Goal: Ask a question

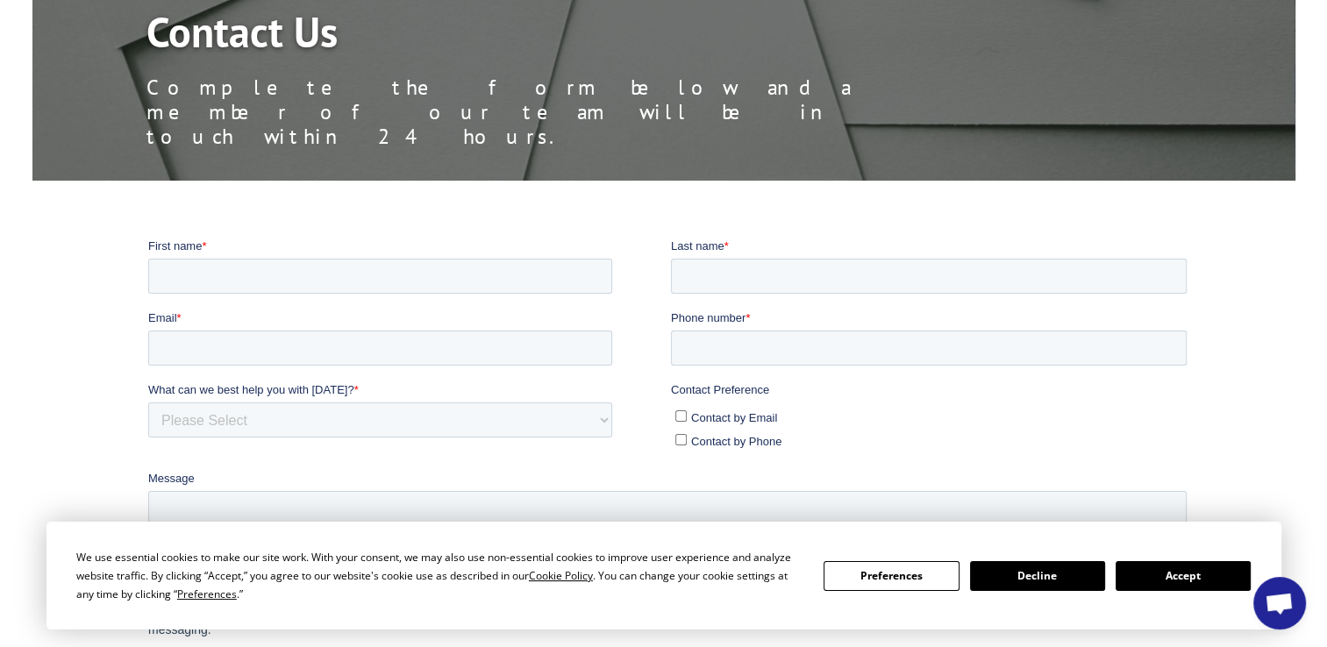
scroll to position [312, 0]
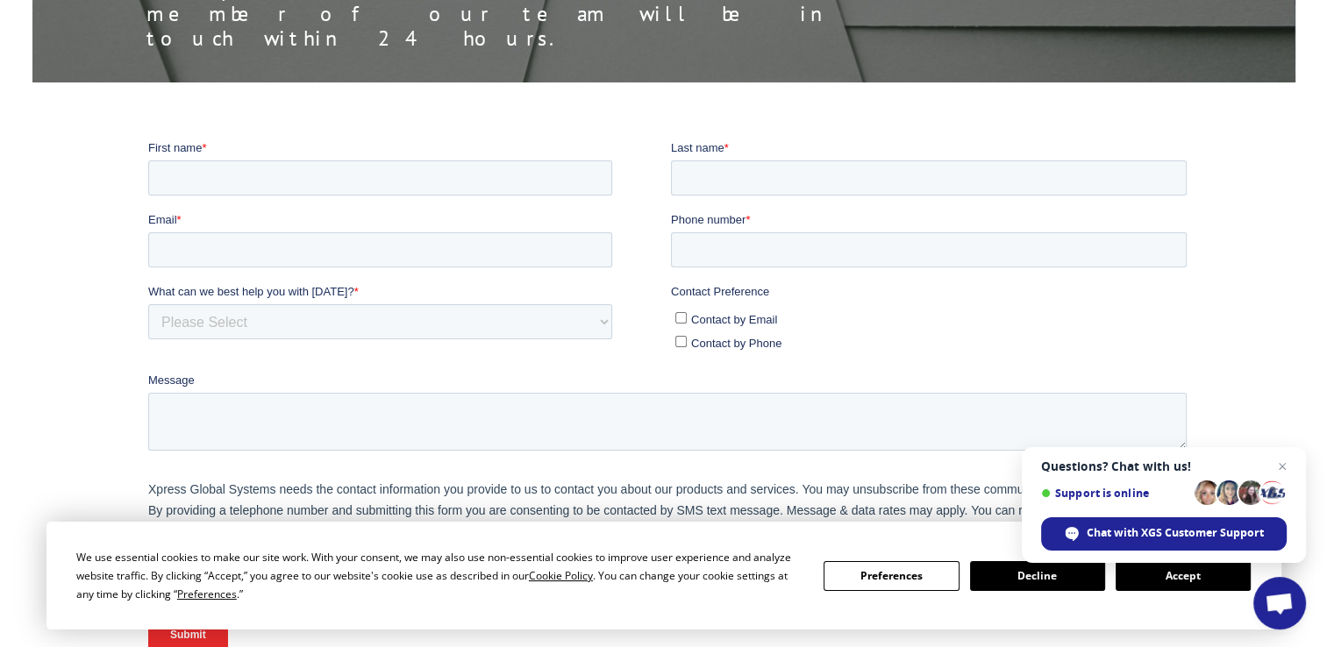
click at [1188, 578] on button "Accept" at bounding box center [1183, 576] width 135 height 30
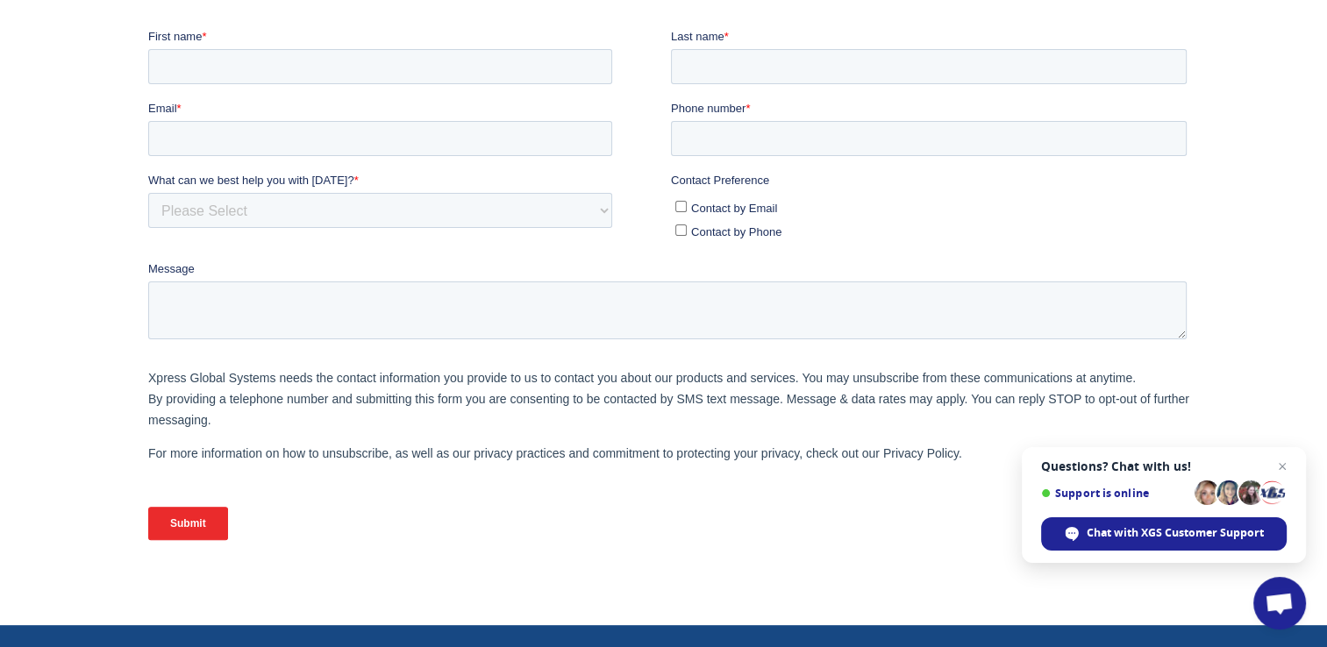
scroll to position [0, 0]
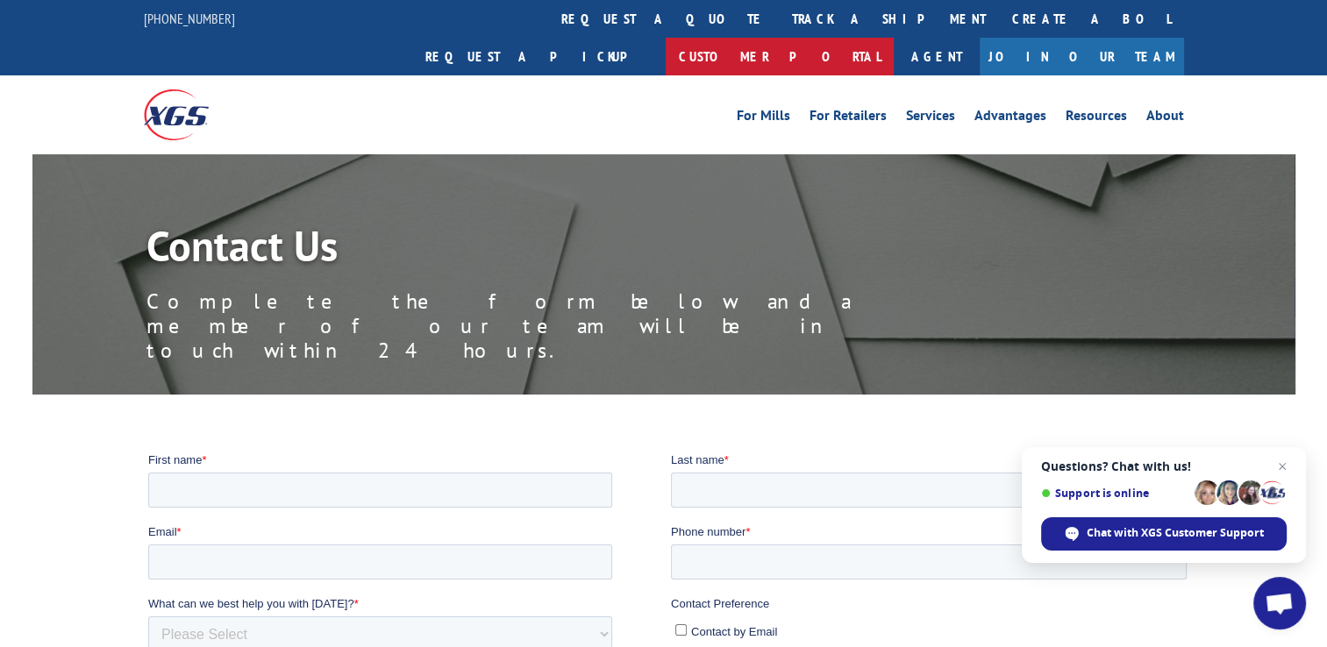
click at [894, 38] on link "Customer Portal" at bounding box center [780, 57] width 228 height 38
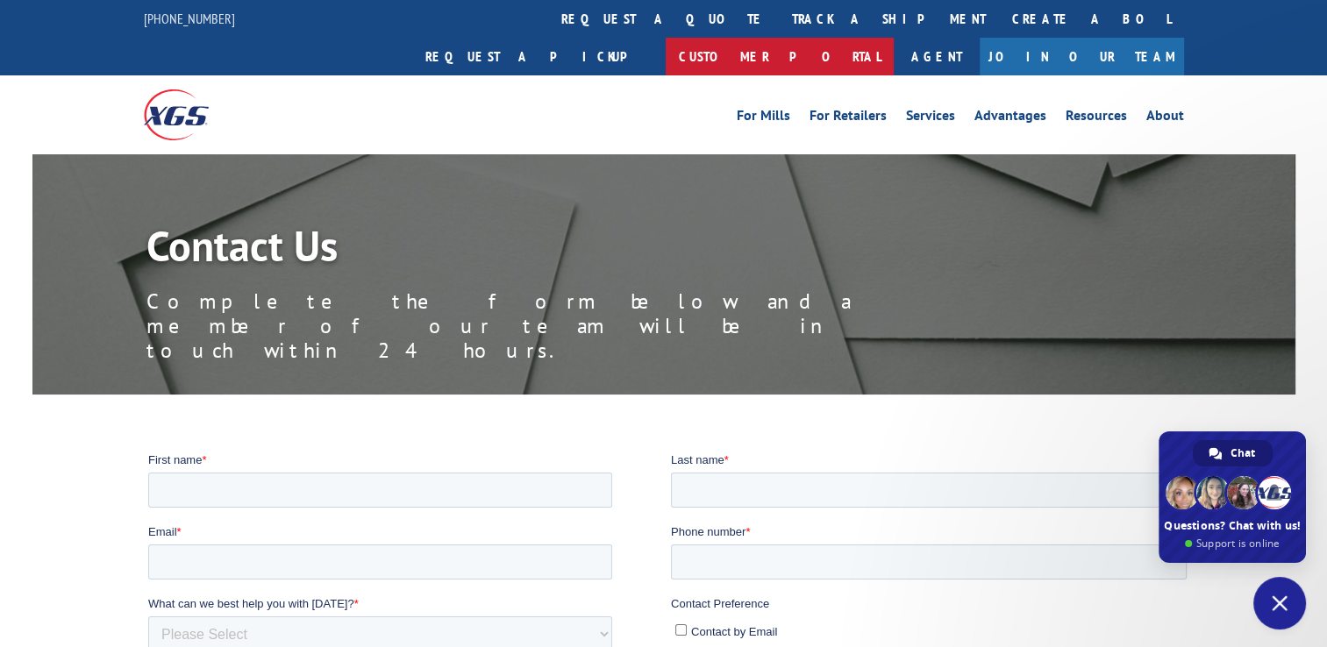
type textarea "Greetings- I need to check payment of PO # 648772"
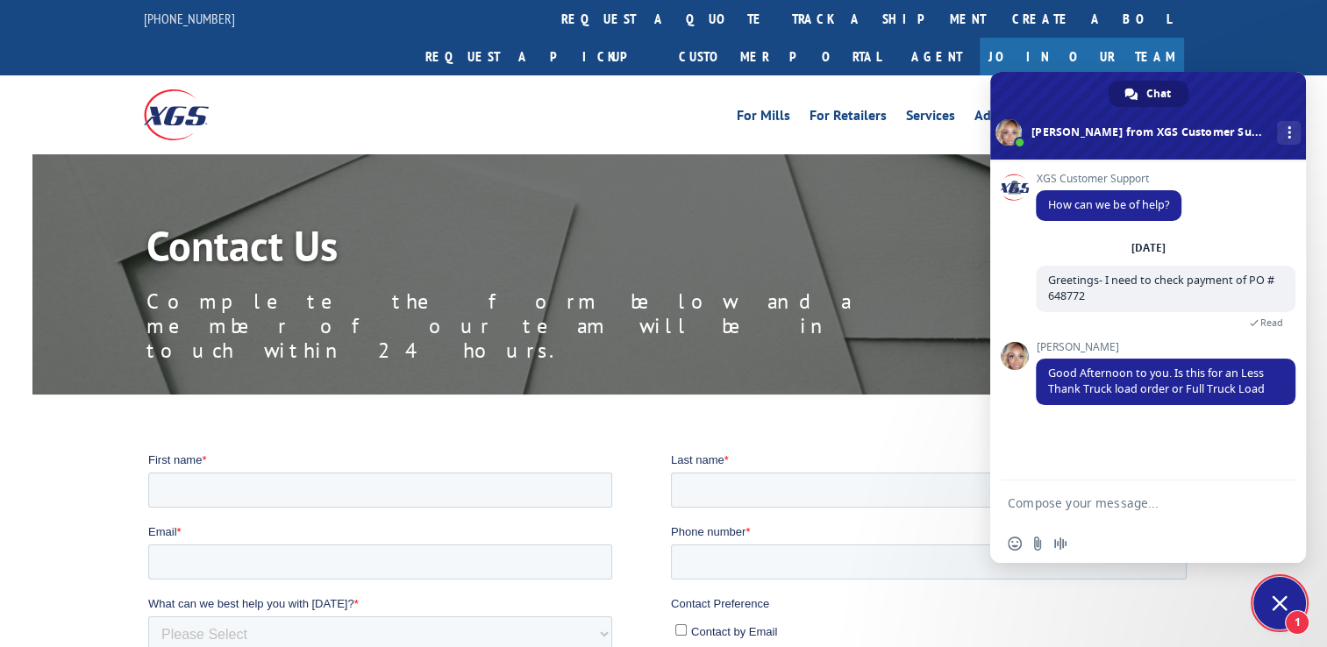
click at [1301, 3] on div "844-947-7447 request a quote track a shipment Create a BOL Request a pickup Cus…" at bounding box center [663, 37] width 1327 height 75
click at [1277, 127] on link "More channels" at bounding box center [1289, 133] width 24 height 24
click at [1217, 188] on div "XGS Customer Support How can we be of help?" at bounding box center [1166, 207] width 260 height 68
click at [1230, 82] on span at bounding box center [1148, 116] width 316 height 88
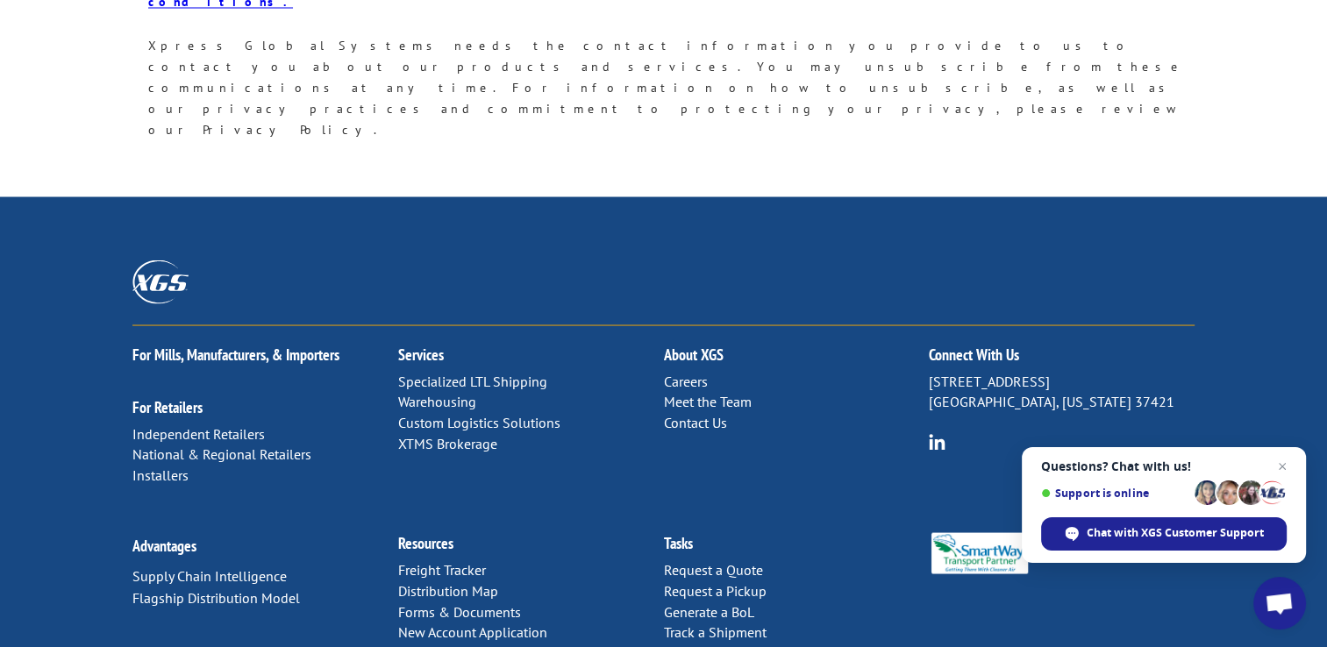
scroll to position [3318, 0]
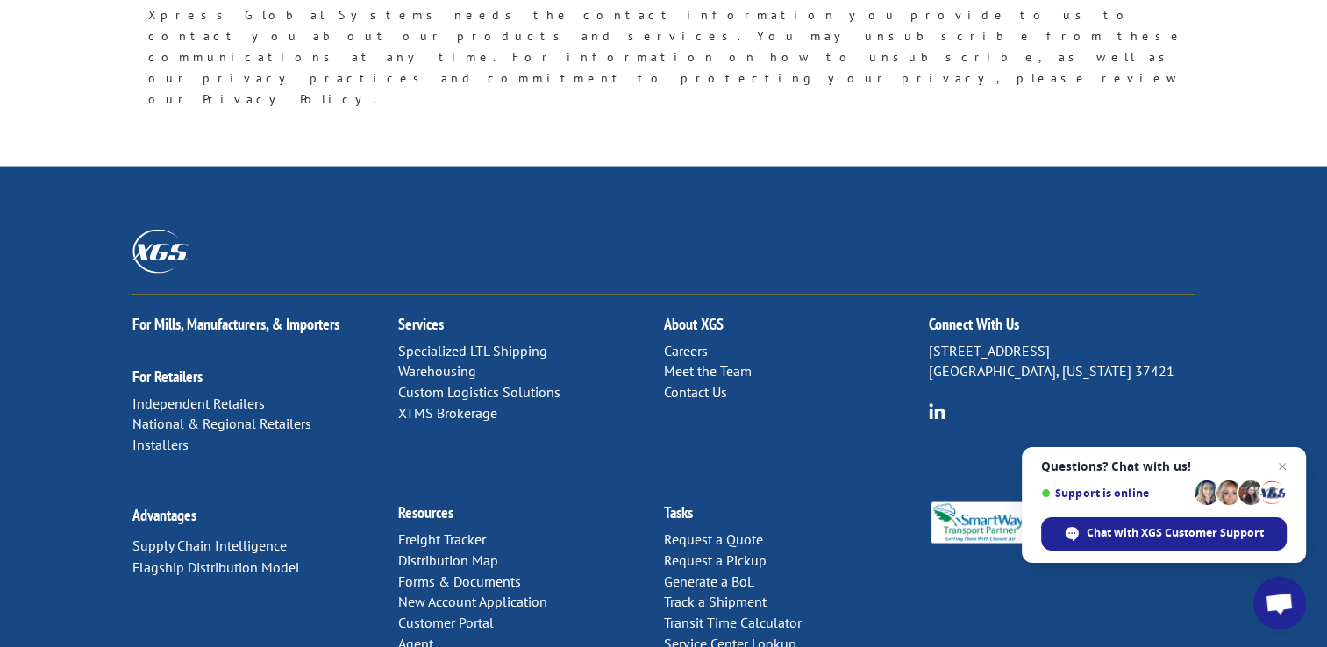
click at [732, 362] on link "Meet the Team" at bounding box center [707, 371] width 88 height 18
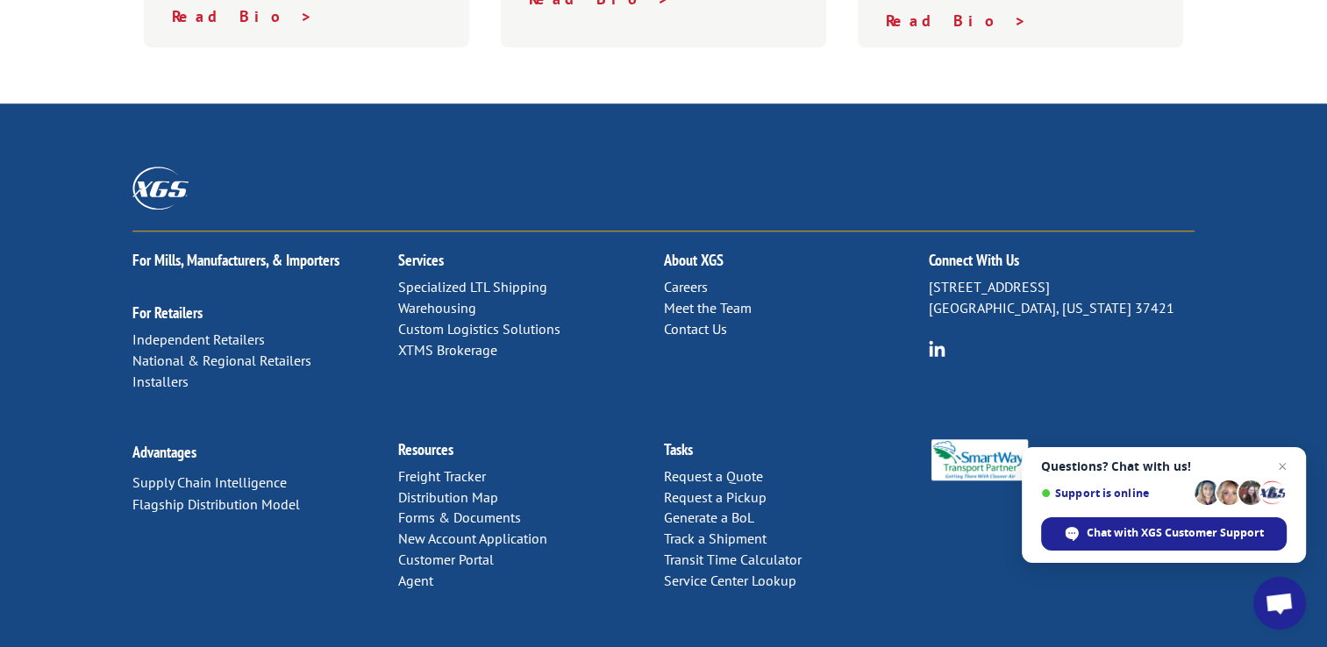
scroll to position [1378, 0]
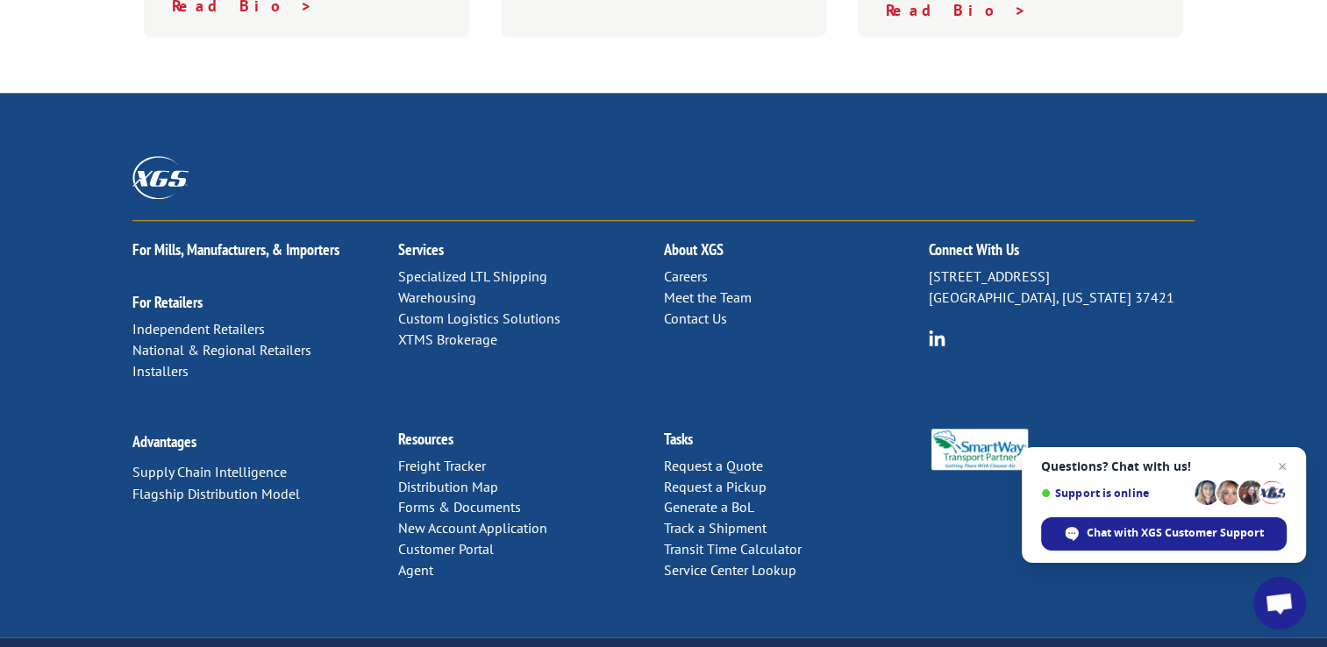
click at [416, 561] on link "Agent" at bounding box center [415, 570] width 35 height 18
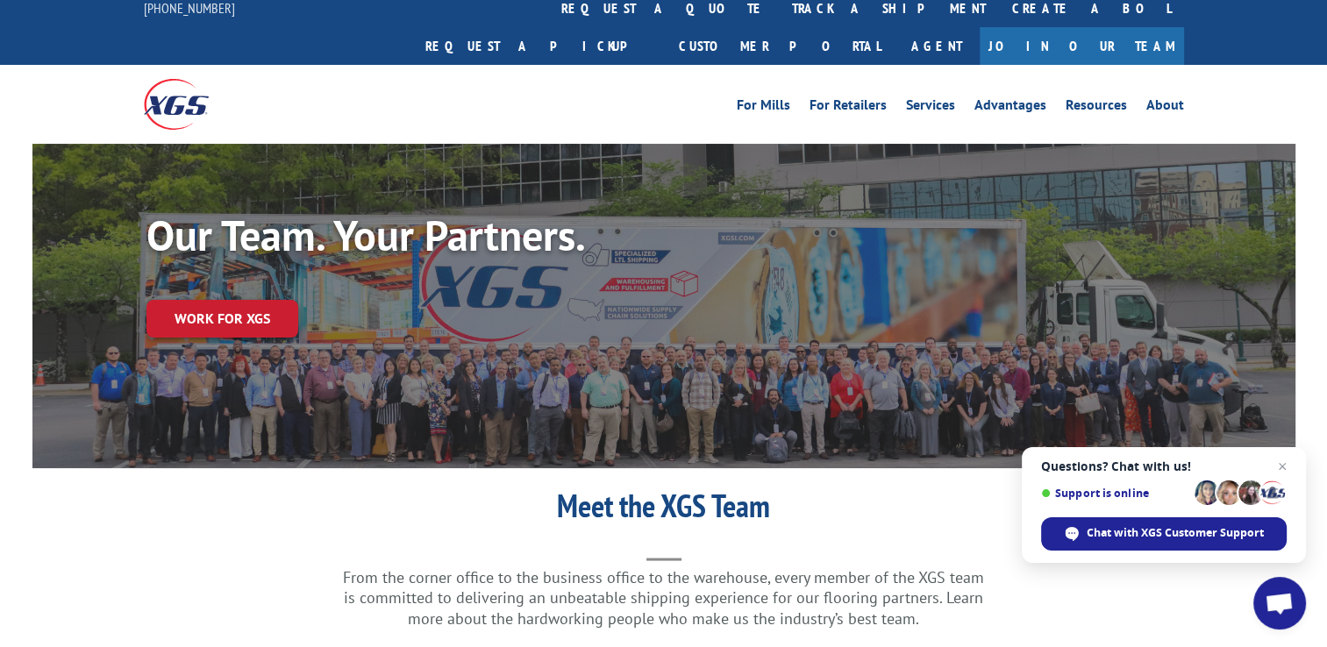
scroll to position [0, 0]
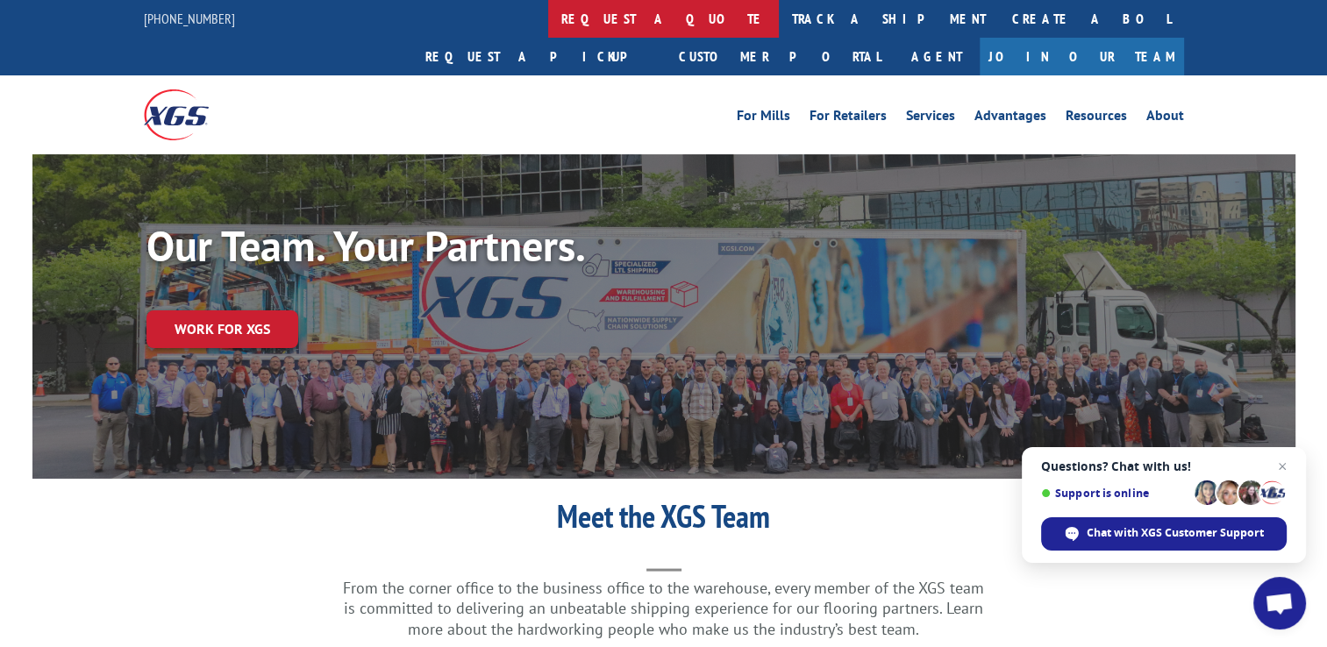
click at [548, 18] on link "request a quote" at bounding box center [663, 19] width 231 height 38
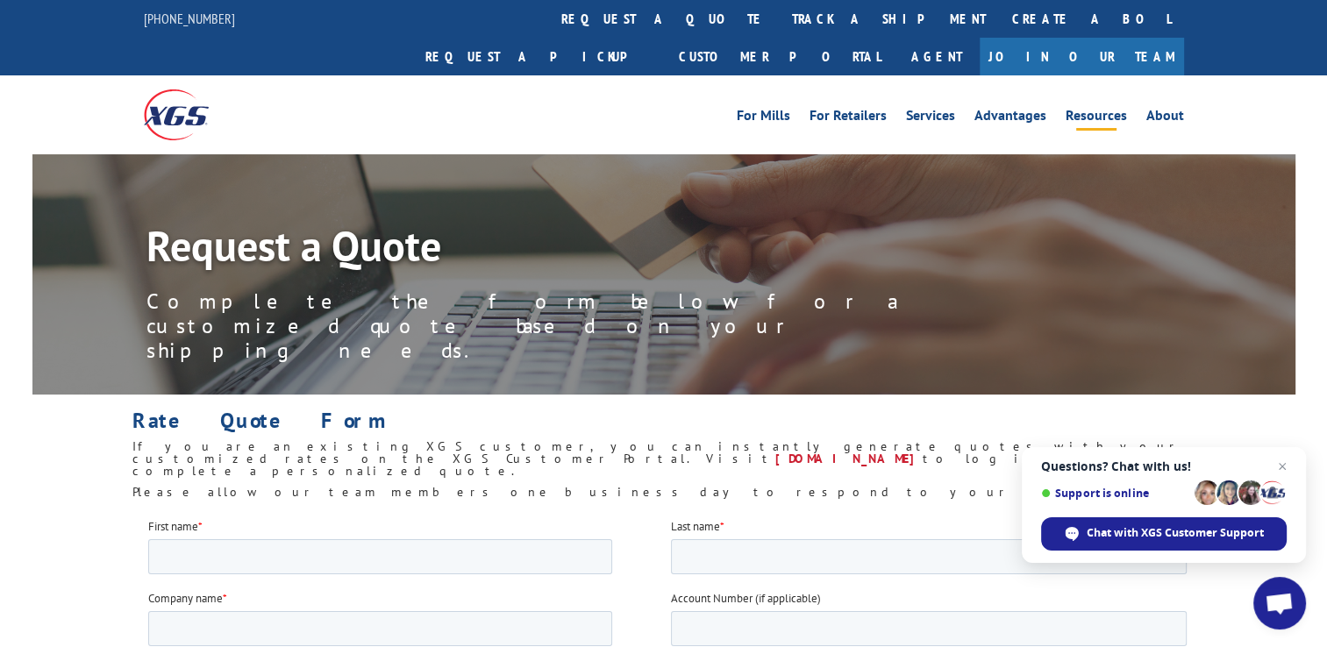
click at [1105, 109] on link "Resources" at bounding box center [1096, 118] width 61 height 19
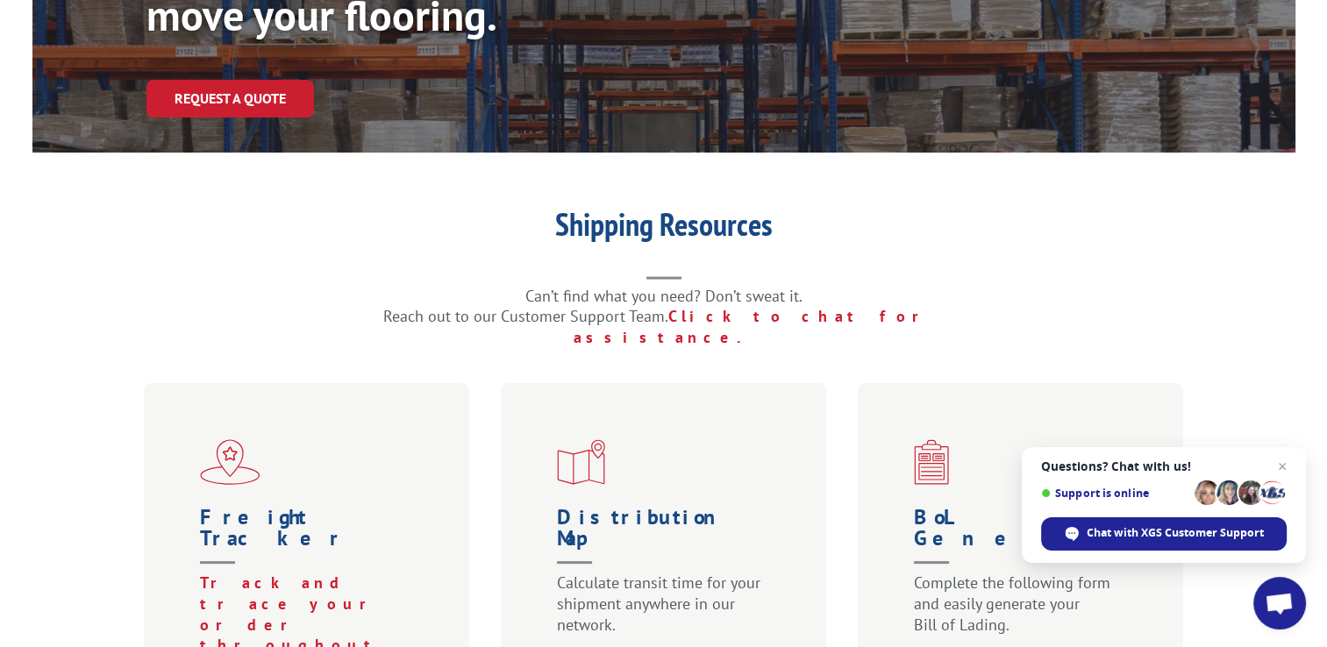
scroll to position [274, 0]
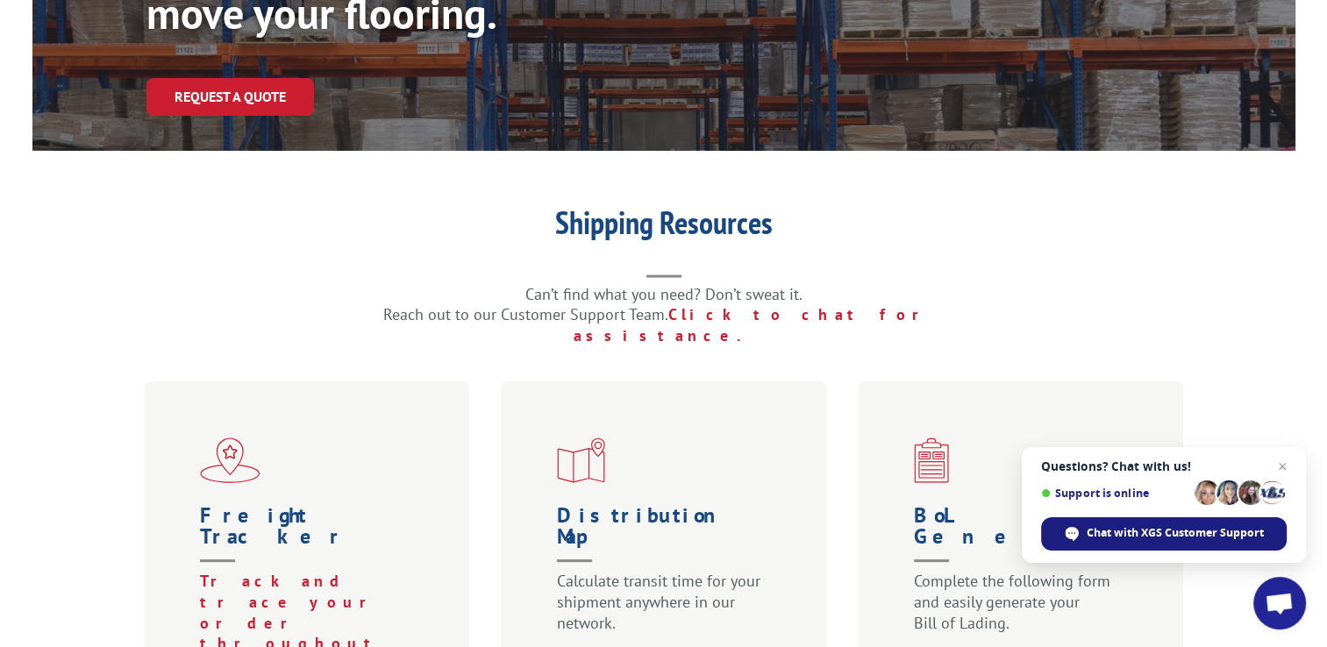
click at [1173, 526] on span "Chat with XGS Customer Support" at bounding box center [1175, 533] width 177 height 16
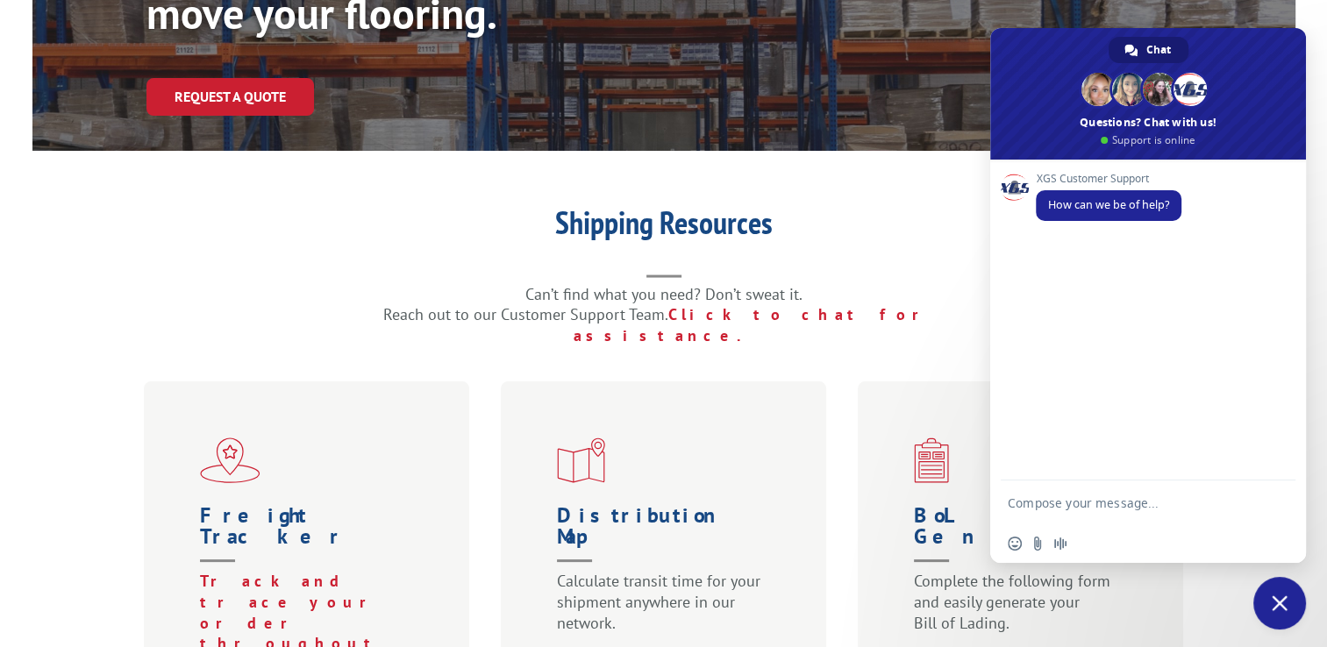
click at [1053, 507] on textarea "Compose your message..." at bounding box center [1131, 503] width 246 height 44
type textarea "Greetings- I need to check payment of PO # 648772"
click at [1283, 484] on span "Send" at bounding box center [1274, 487] width 29 height 29
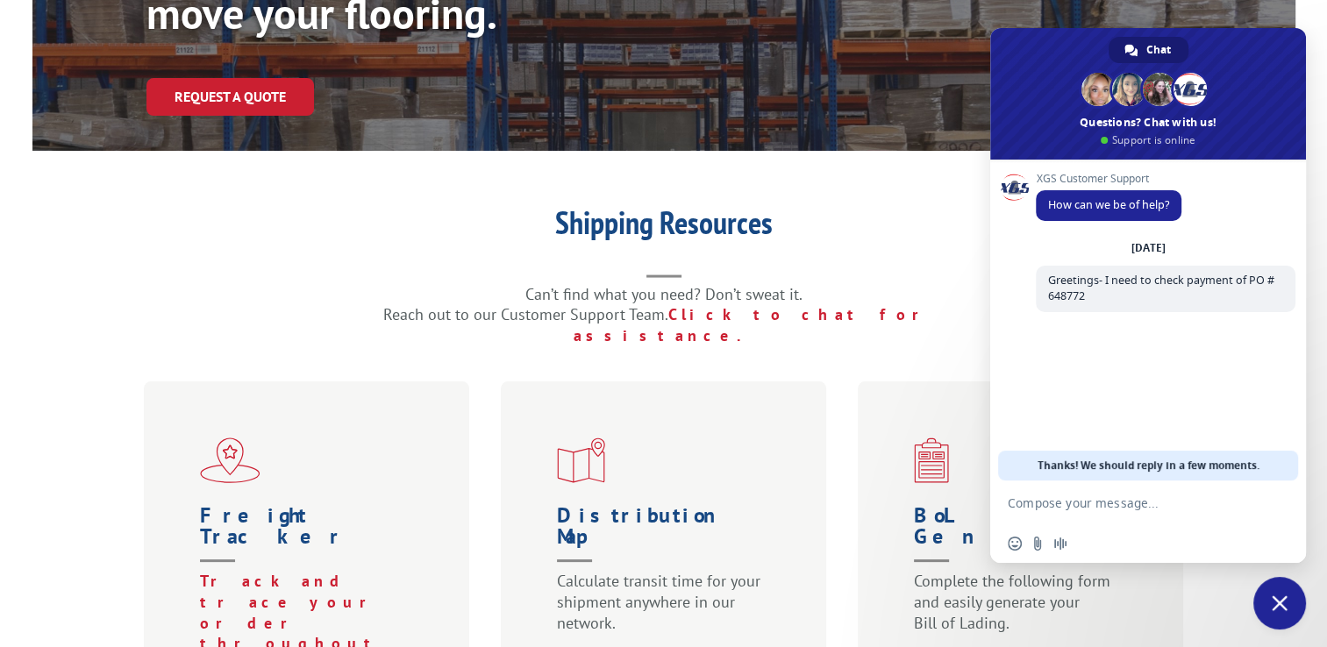
drag, startPoint x: 1044, startPoint y: 41, endPoint x: 1011, endPoint y: 25, distance: 36.5
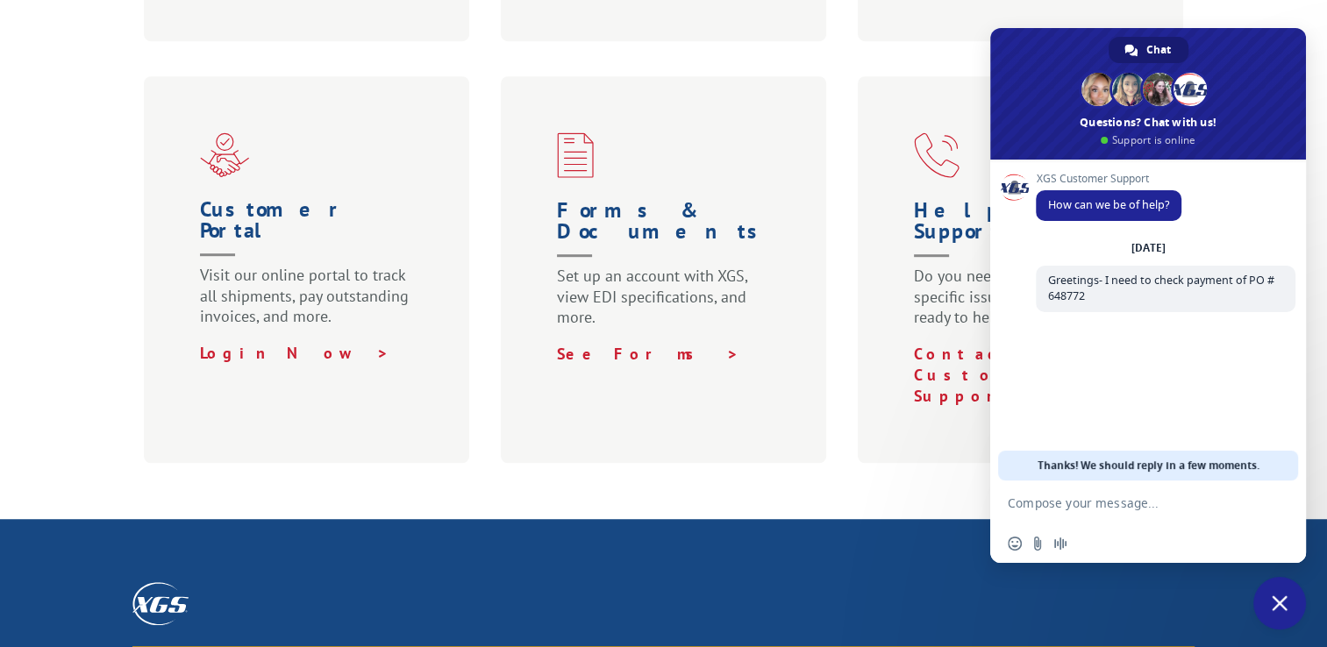
scroll to position [1066, 0]
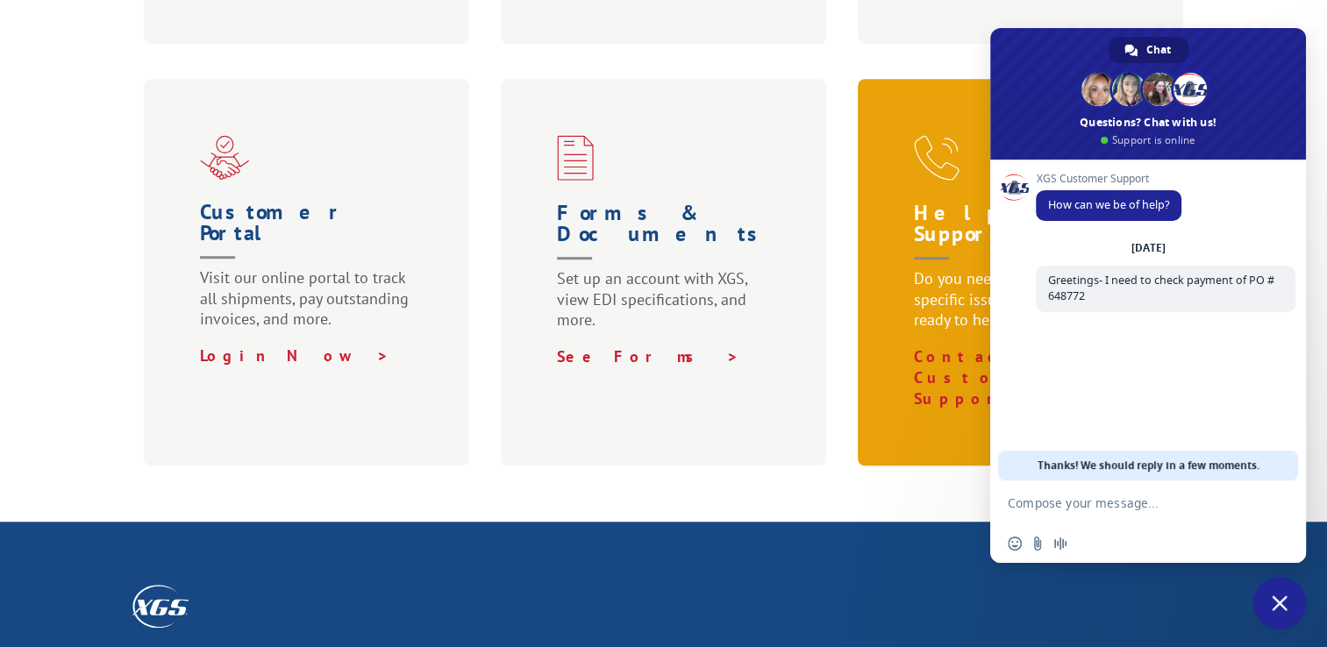
click at [947, 268] on p "Do you need assistance with a specific issue? We’re here and ready to help." at bounding box center [1024, 307] width 221 height 78
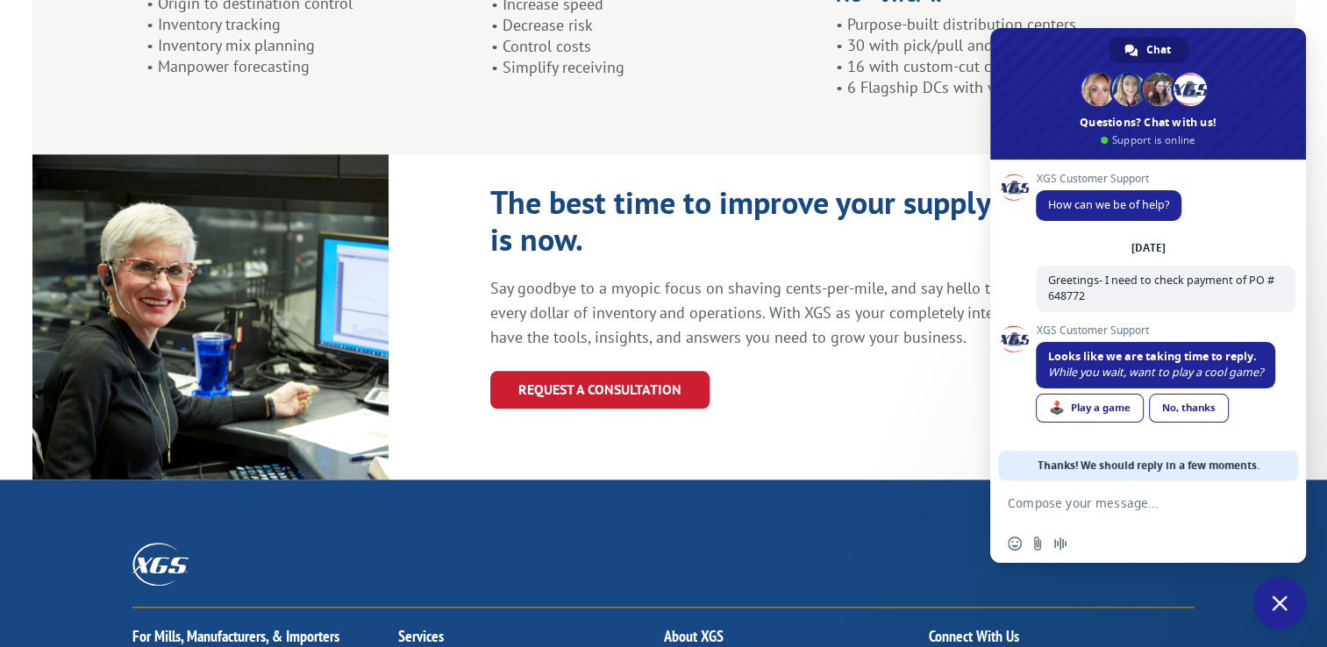
scroll to position [2016, 0]
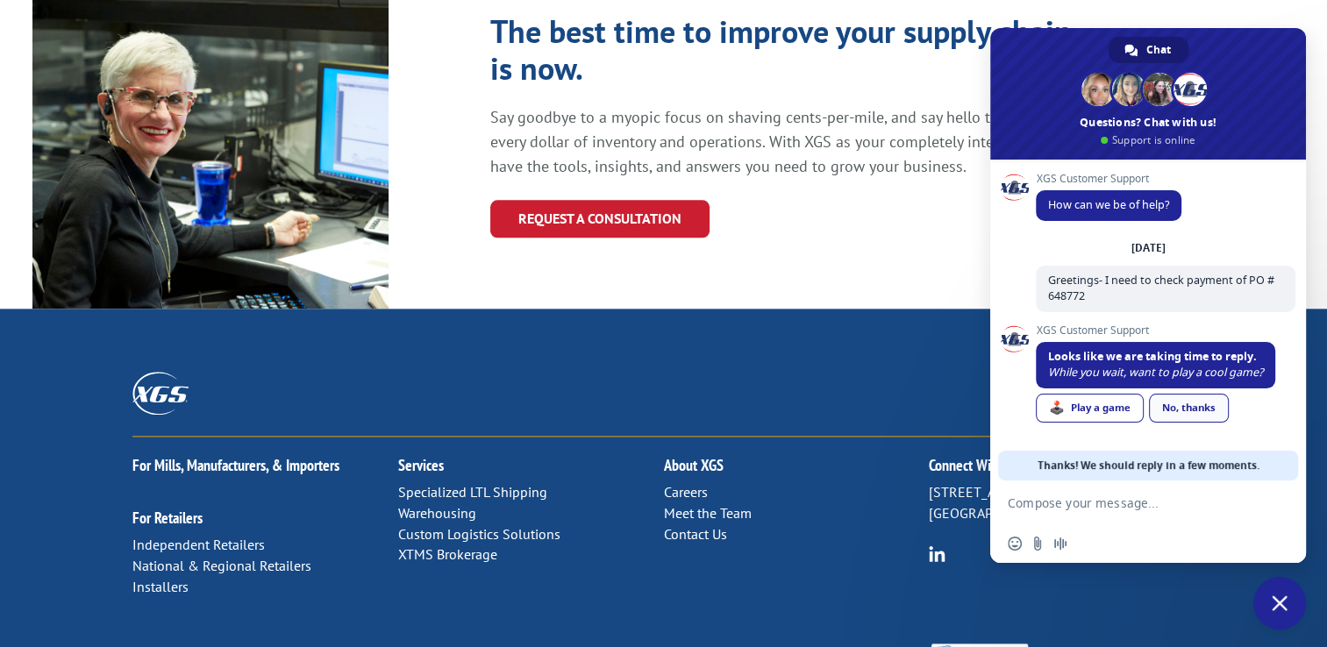
click at [1194, 410] on link "No, thanks" at bounding box center [1189, 408] width 80 height 29
